Goal: Task Accomplishment & Management: Manage account settings

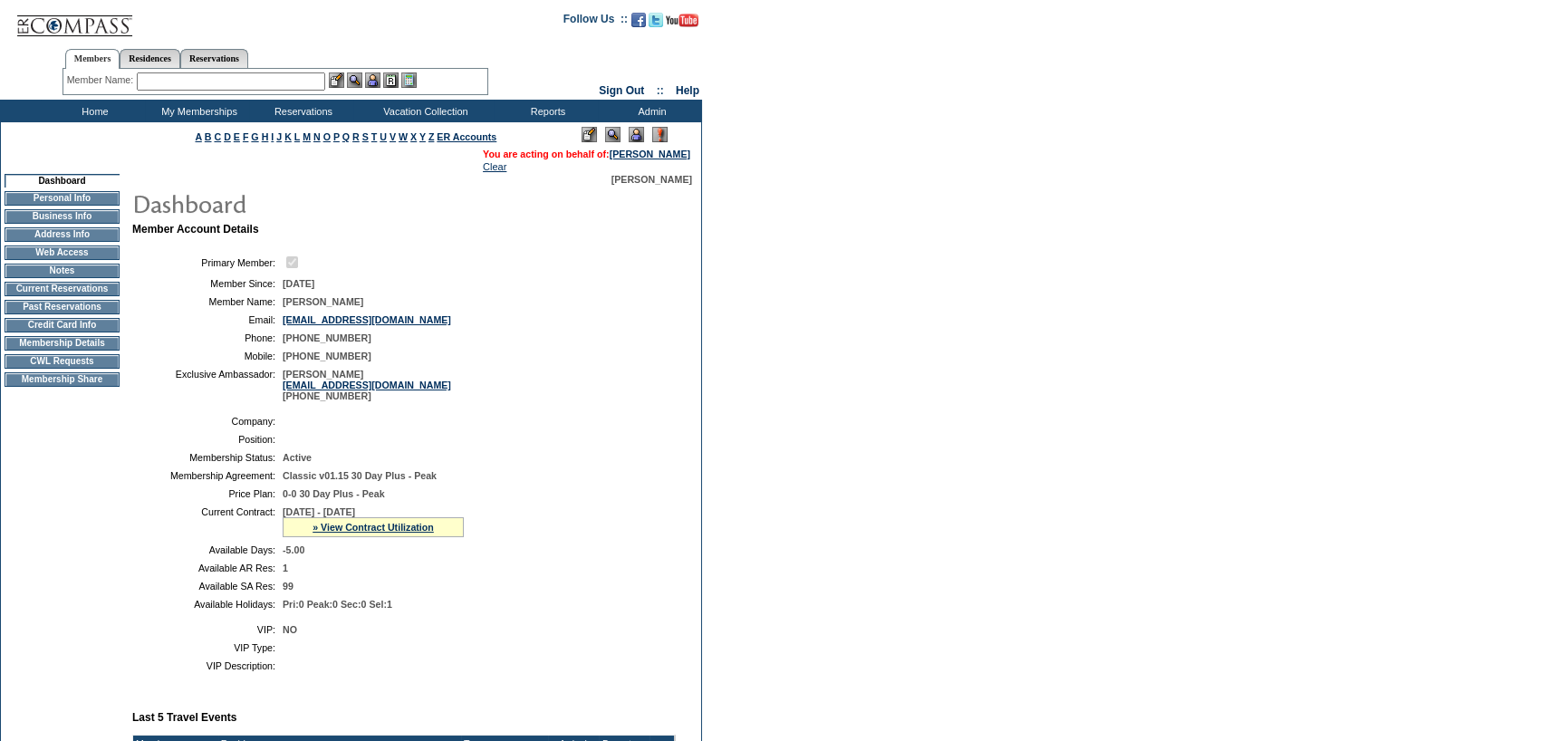
drag, startPoint x: 260, startPoint y: 76, endPoint x: 1579, endPoint y: 194, distance: 1324.3
click at [311, 99] on td "Members Residences Reservations Member Name: Destination or Residence:" at bounding box center [274, 68] width 549 height 62
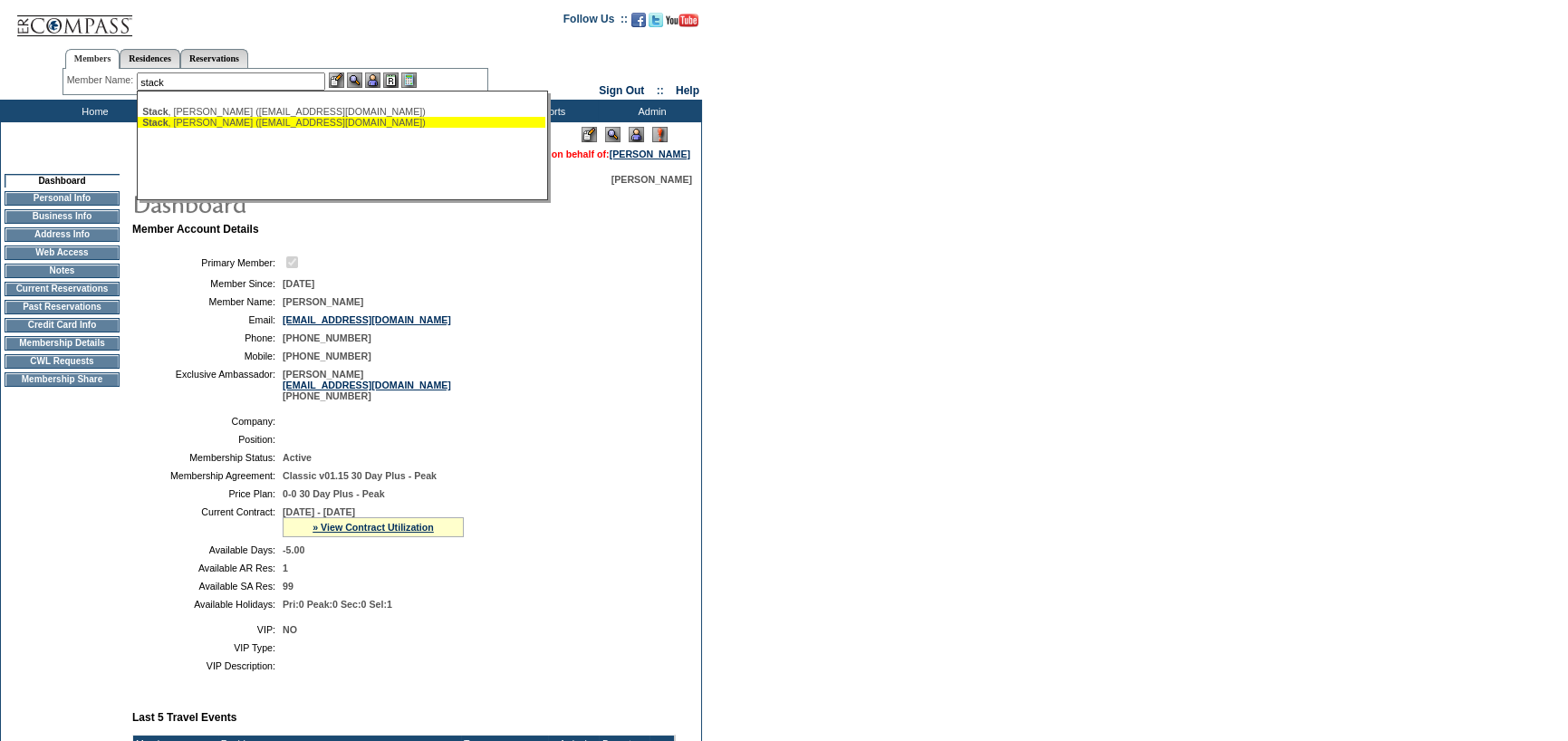
click at [224, 123] on div "[PERSON_NAME] ([EMAIL_ADDRESS][DOMAIN_NAME])" at bounding box center [341, 123] width 399 height 11
type input "[PERSON_NAME] ([EMAIL_ADDRESS][DOMAIN_NAME])"
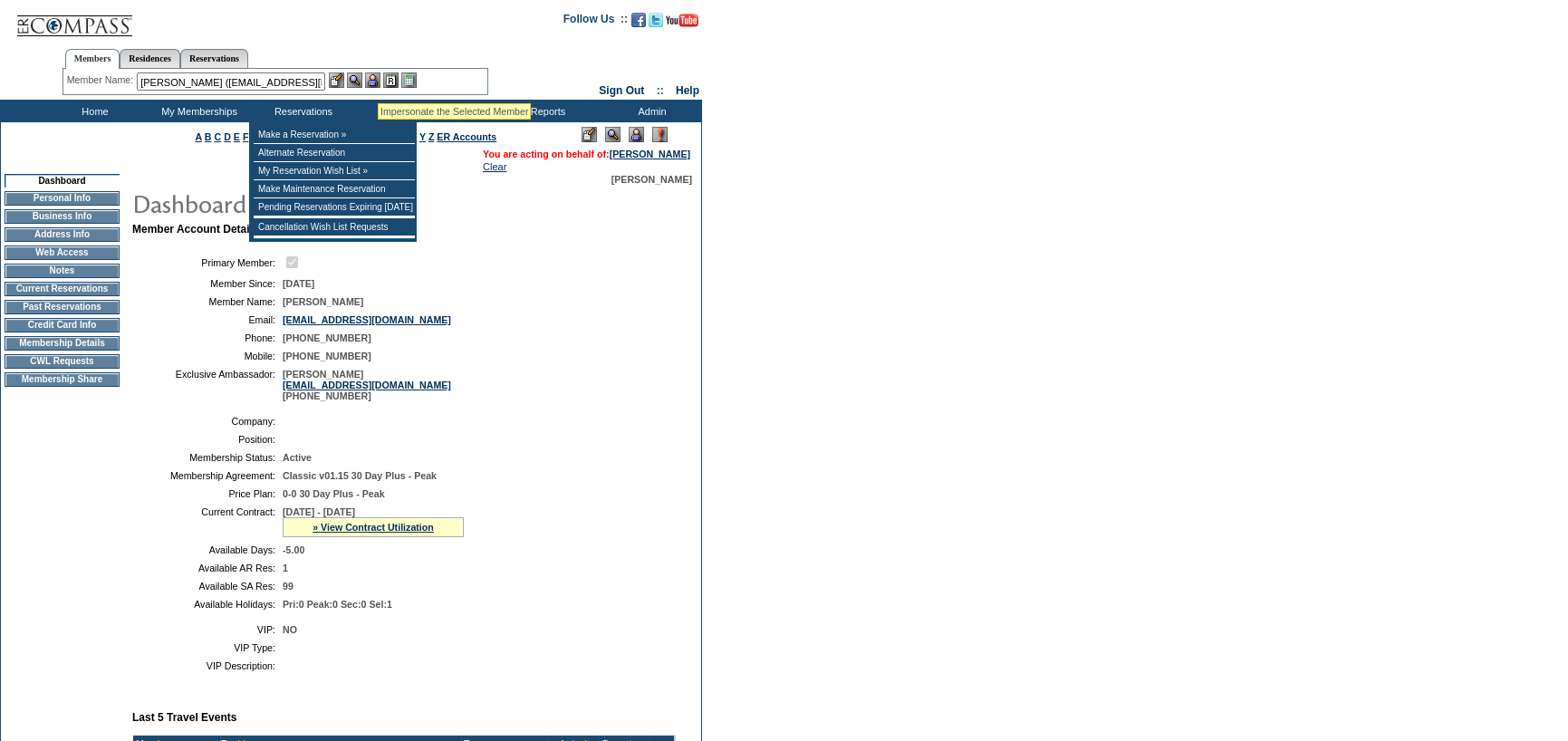
click at [378, 81] on img at bounding box center [373, 80] width 16 height 16
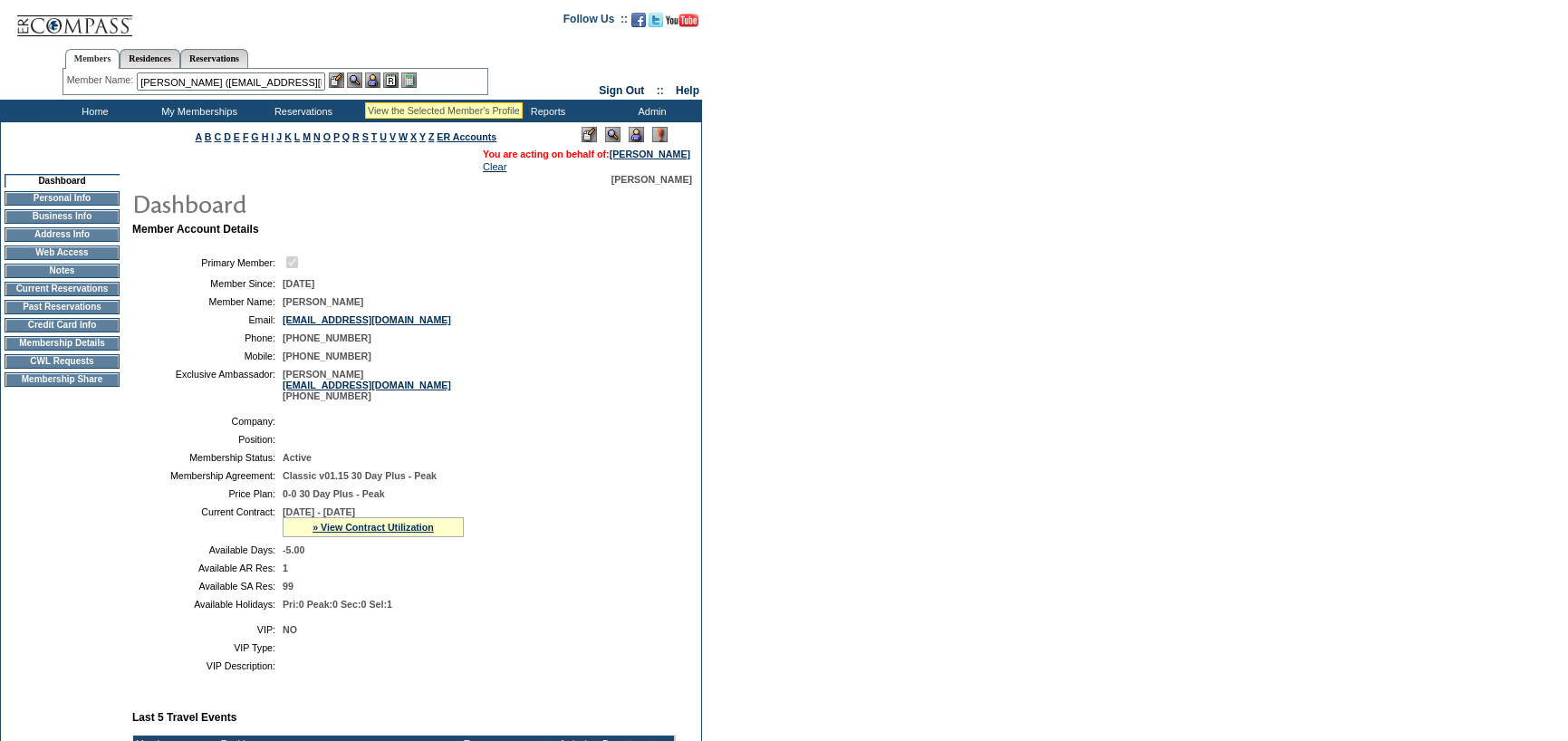
click at [360, 79] on img at bounding box center [354, 80] width 16 height 16
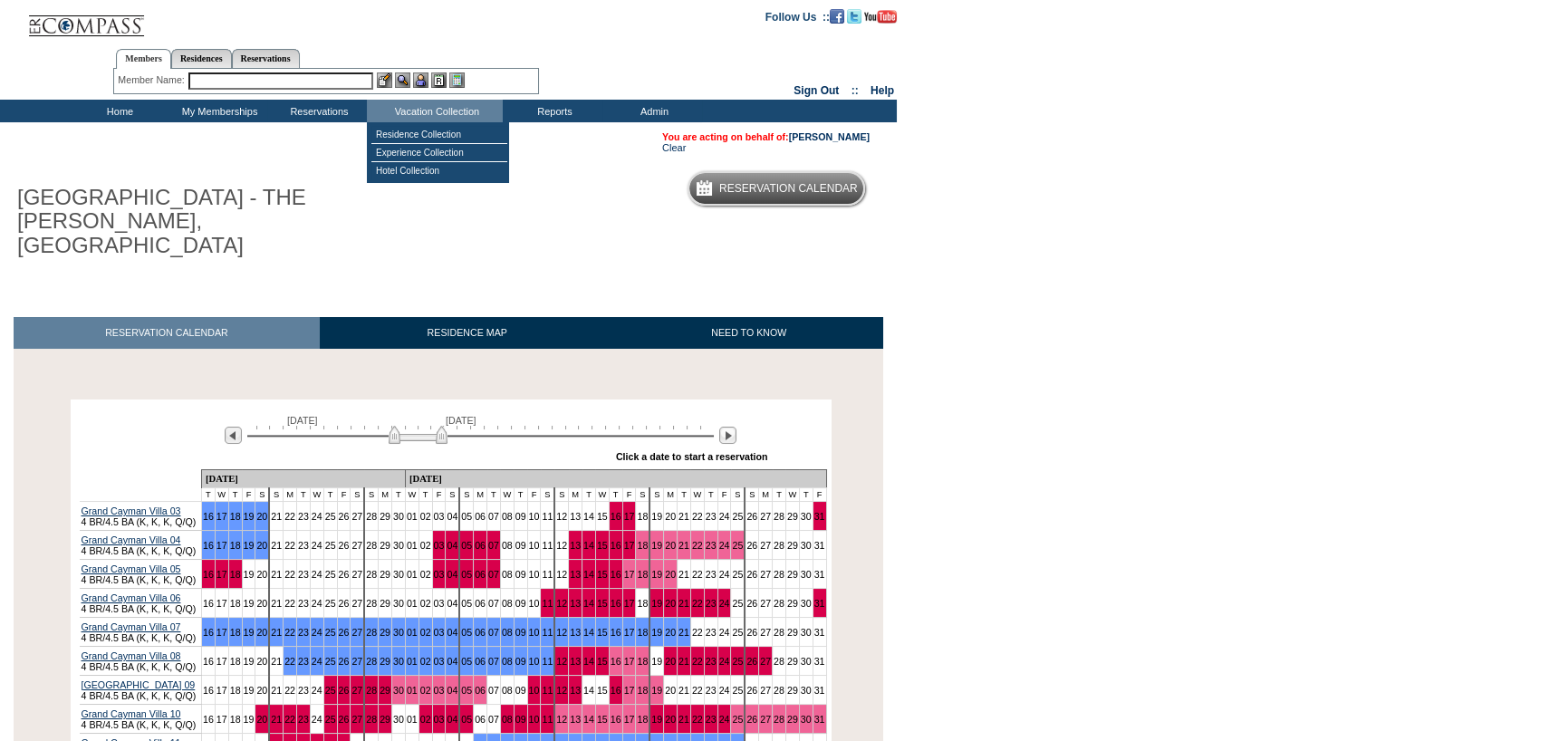
click at [324, 76] on input "text" at bounding box center [281, 81] width 185 height 18
drag, startPoint x: 228, startPoint y: 81, endPoint x: -63, endPoint y: 73, distance: 291.1
click at [0, 73] on html "Follow Us ::" at bounding box center [784, 531] width 1568 height 1063
type input "d"
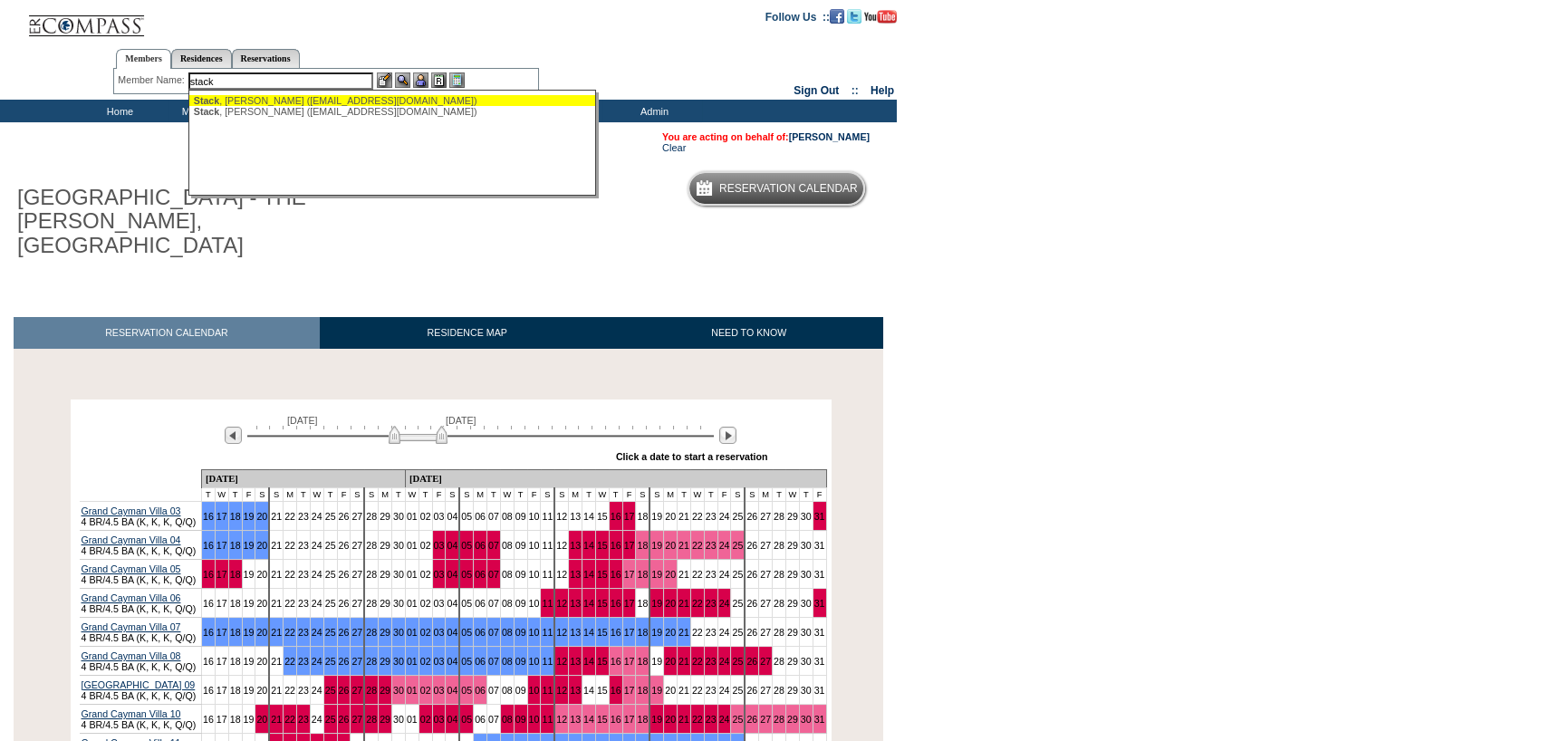
click at [352, 104] on div "Stack , Geoffrey (jstack@sares-regis.com)" at bounding box center [393, 100] width 399 height 11
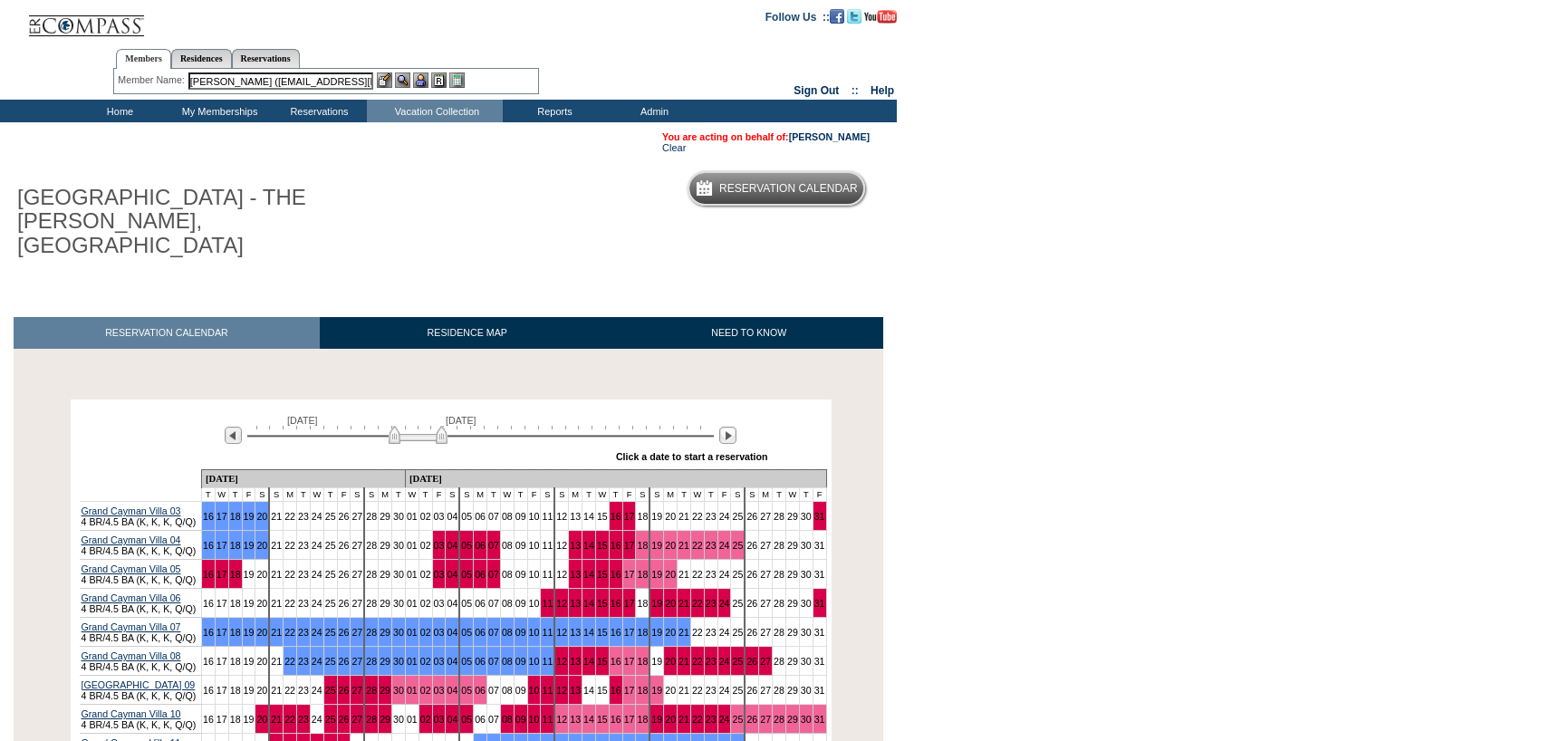
click at [230, 76] on input "Stack, Geoffrey (jstack@sares-regis.com)" at bounding box center [281, 81] width 185 height 18
drag, startPoint x: 226, startPoint y: 78, endPoint x: 700, endPoint y: 88, distance: 474.1
click at [733, 85] on tr "Members Residences Reservations Member Name: Stack, Geoffrey (jstack@sares-regi…" at bounding box center [448, 68] width 897 height 62
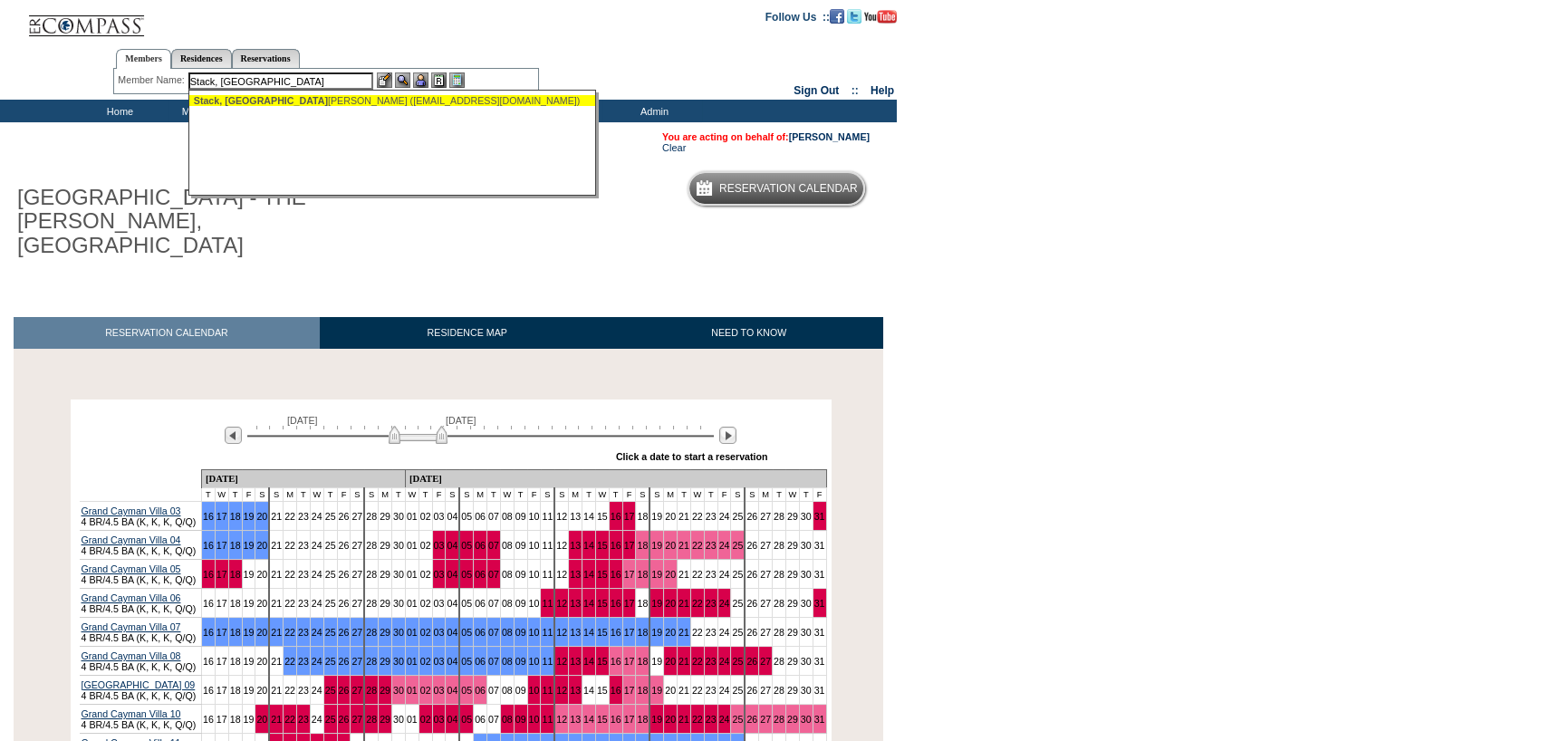
click at [317, 95] on div "Stack, Vic toria (vstack@aol.com)" at bounding box center [393, 100] width 399 height 11
type input "[PERSON_NAME] ([EMAIL_ADDRESS][DOMAIN_NAME])"
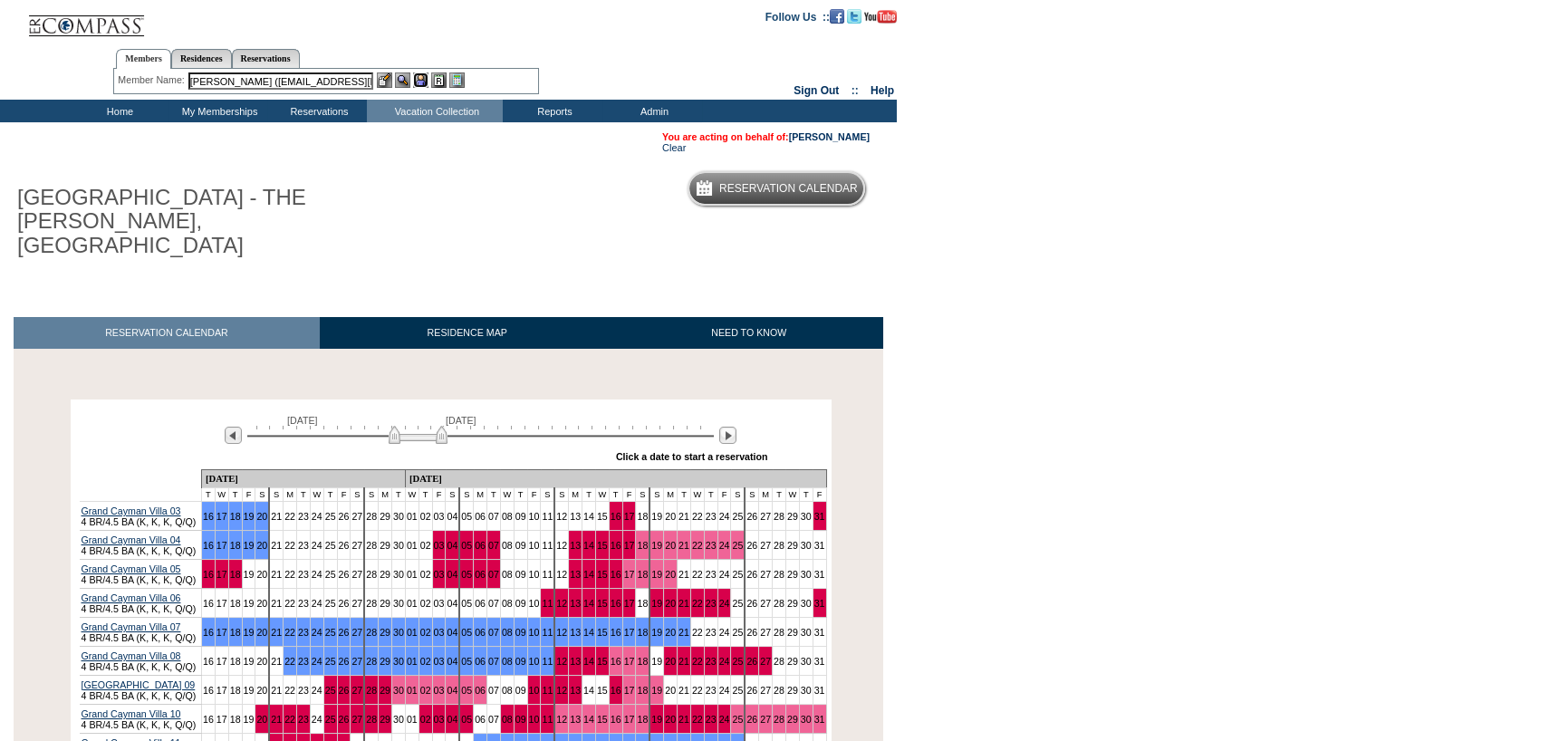
click at [419, 83] on img at bounding box center [420, 80] width 16 height 16
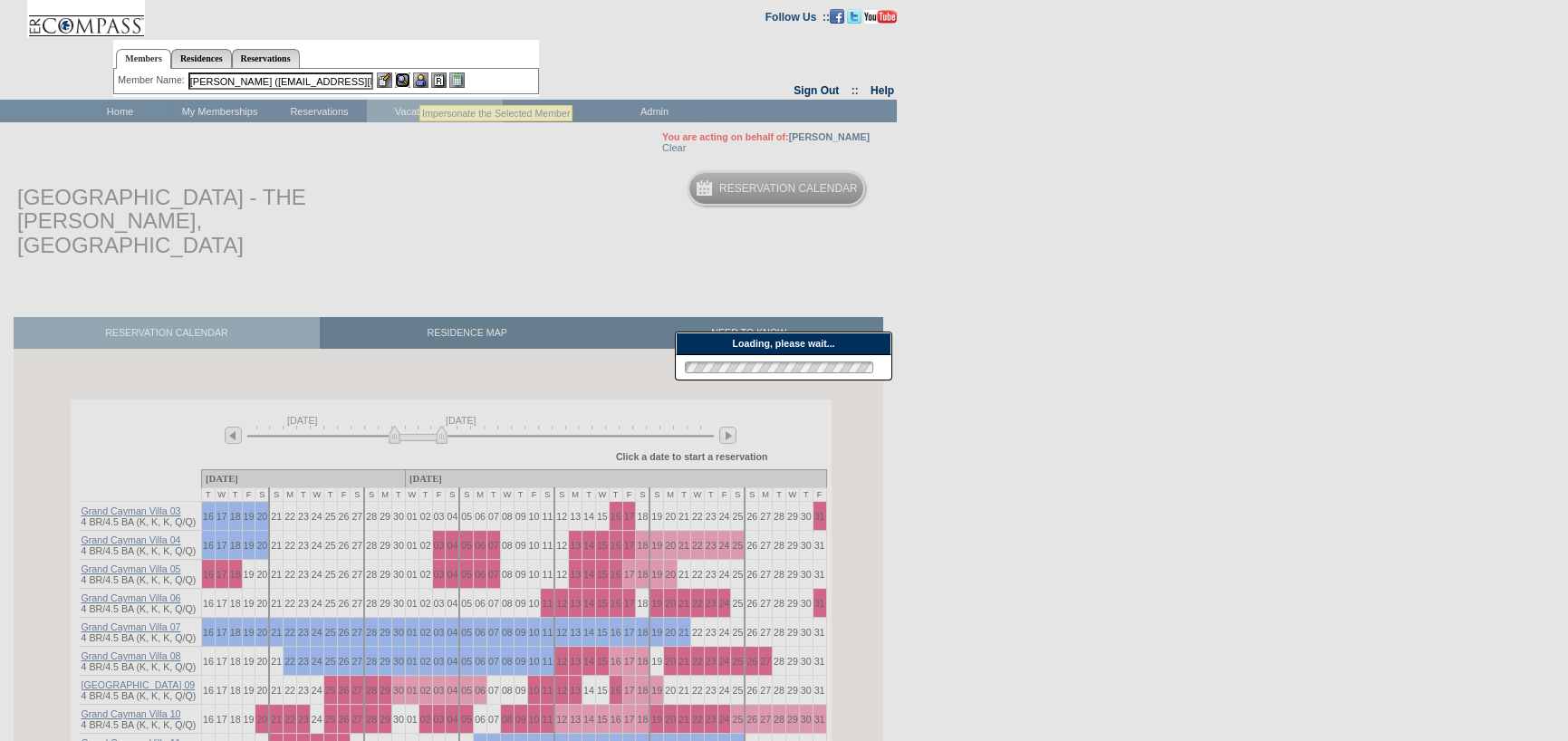
click at [406, 78] on img at bounding box center [402, 80] width 16 height 16
